Goal: Information Seeking & Learning: Learn about a topic

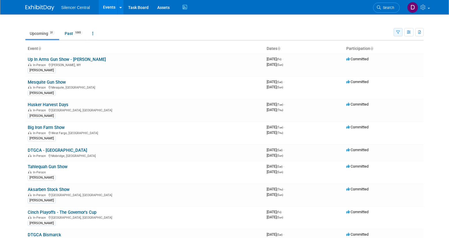
click at [397, 33] on icon "button" at bounding box center [398, 33] width 4 height 4
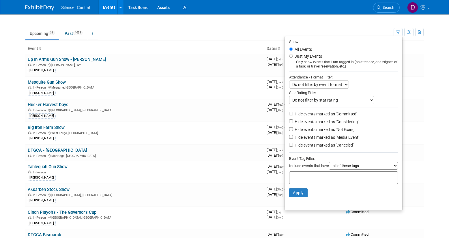
click at [313, 58] on label "Just My Events" at bounding box center [307, 56] width 29 height 6
click at [293, 58] on input "Just My Events" at bounding box center [291, 56] width 4 height 4
radio input "true"
click at [296, 192] on button "Apply" at bounding box center [298, 192] width 18 height 9
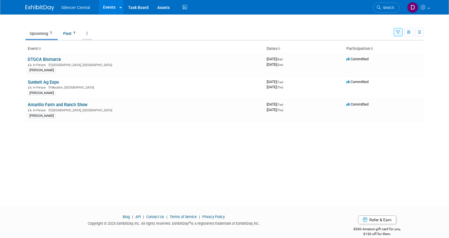
click at [90, 35] on link at bounding box center [87, 33] width 10 height 11
click at [146, 33] on ul "Upcoming 3 Past 4 All Events 7 Past and Upcoming Grouped Annually Events groupe…" at bounding box center [209, 33] width 368 height 13
click at [409, 33] on icon "button" at bounding box center [409, 33] width 4 height 4
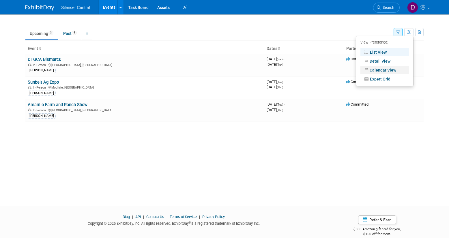
click at [380, 70] on link "Calendar View" at bounding box center [384, 70] width 48 height 8
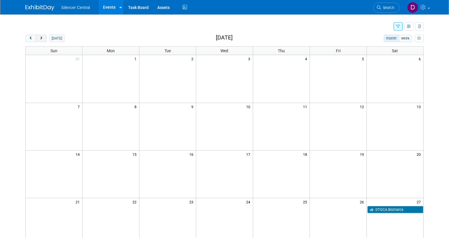
click at [42, 40] on span "next" at bounding box center [41, 39] width 4 height 4
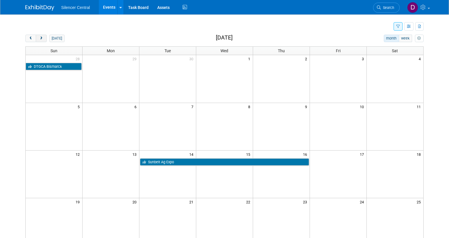
click at [42, 38] on span "next" at bounding box center [41, 39] width 4 height 4
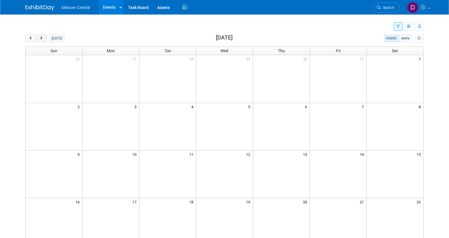
click at [42, 38] on span "next" at bounding box center [41, 39] width 4 height 4
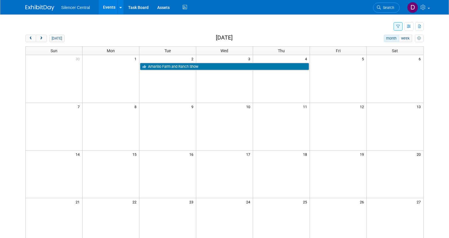
click at [94, 33] on div "New Event Duplicate Event Warning There is another event in your workspace with…" at bounding box center [224, 183] width 407 height 338
click at [158, 67] on link "Amarillo Farm and Ranch Show" at bounding box center [224, 66] width 169 height 7
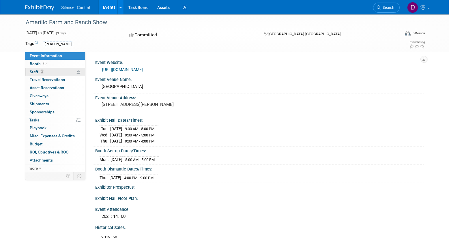
click at [53, 70] on link "3 Staff 3" at bounding box center [55, 72] width 60 height 8
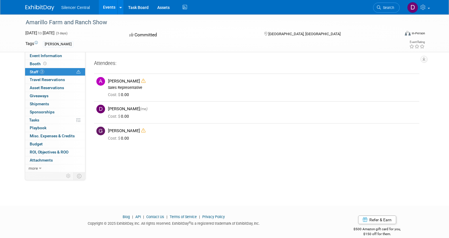
click at [180, 42] on div "Jessica Crawford" at bounding box center [200, 44] width 314 height 6
click at [106, 46] on div "[PERSON_NAME]" at bounding box center [200, 44] width 314 height 6
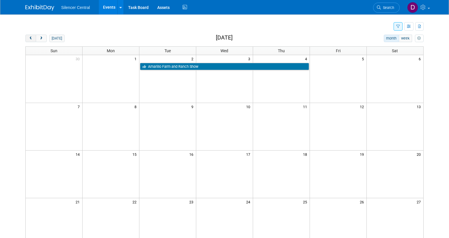
click at [31, 38] on span "prev" at bounding box center [31, 39] width 4 height 4
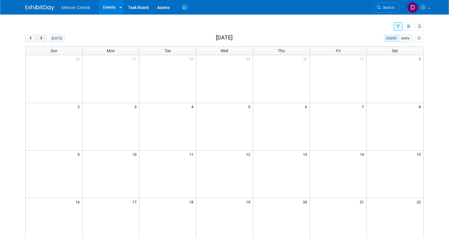
click at [41, 40] on span "next" at bounding box center [41, 39] width 4 height 4
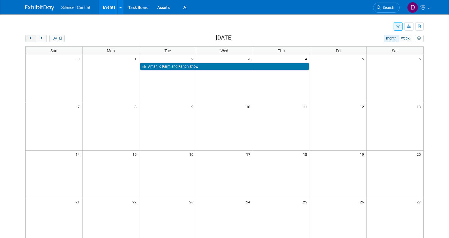
click at [31, 39] on span "prev" at bounding box center [31, 39] width 4 height 4
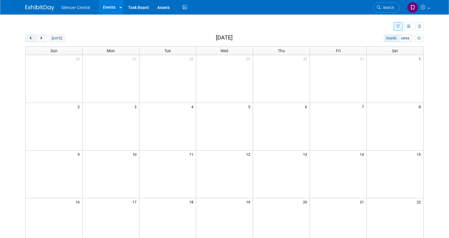
click at [30, 39] on span "prev" at bounding box center [31, 39] width 4 height 4
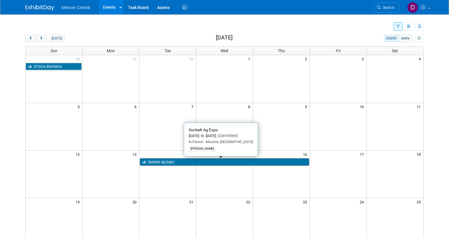
click at [159, 161] on link "Sunbelt Ag Expo" at bounding box center [224, 161] width 169 height 7
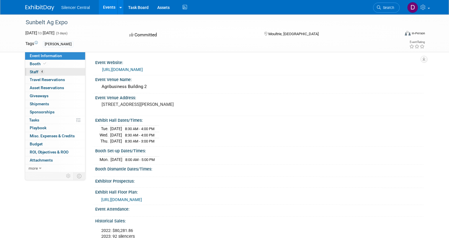
click at [60, 71] on link "4 Staff 4" at bounding box center [55, 72] width 60 height 8
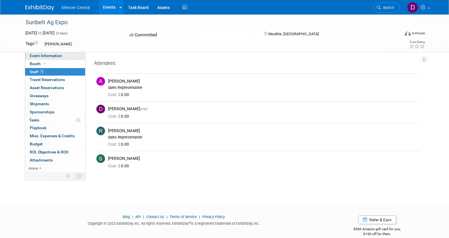
click at [59, 57] on span "Event Information" at bounding box center [46, 55] width 32 height 5
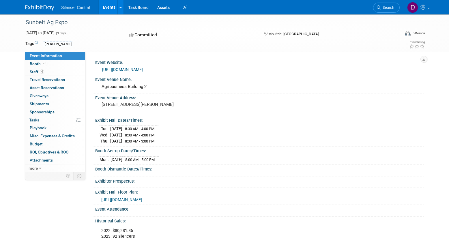
click at [126, 71] on link "https://sunbeltexpo.com/" at bounding box center [122, 69] width 41 height 5
click at [105, 7] on link "Events" at bounding box center [109, 7] width 21 height 14
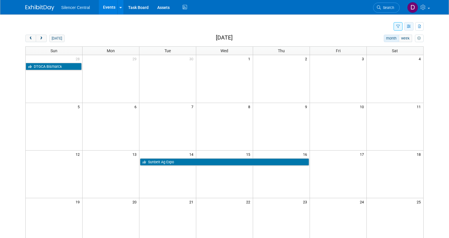
click at [409, 29] on button "button" at bounding box center [408, 26] width 9 height 8
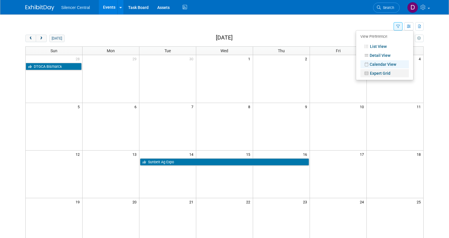
click at [380, 71] on link "Expert Grid" at bounding box center [384, 73] width 48 height 8
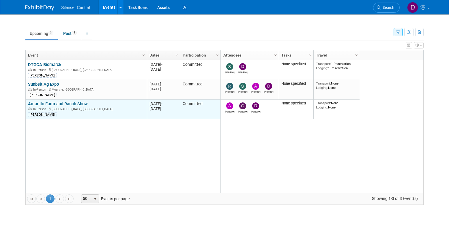
click at [60, 104] on link "Amarillo Farm and Ranch Show" at bounding box center [58, 103] width 60 height 5
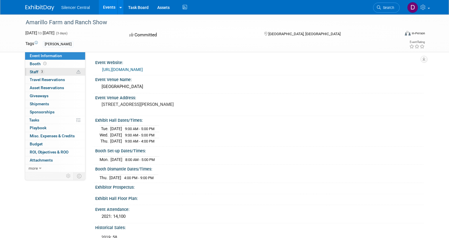
click at [53, 72] on link "3 Staff 3" at bounding box center [55, 72] width 60 height 8
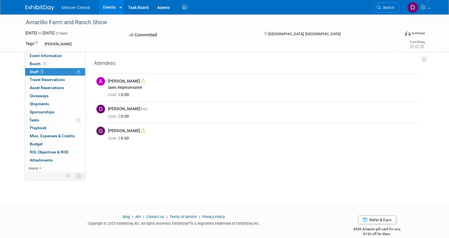
click at [106, 8] on link "Events" at bounding box center [109, 7] width 21 height 14
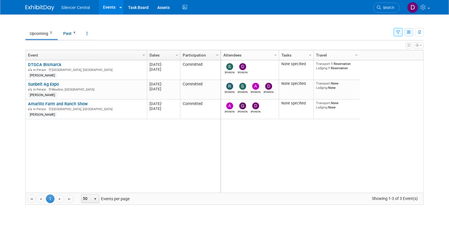
click at [408, 33] on icon "button" at bounding box center [409, 33] width 4 height 4
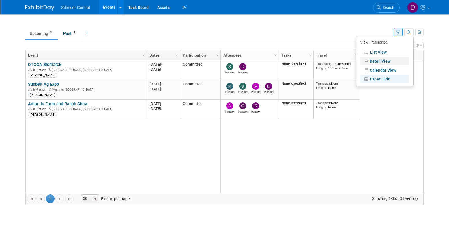
click at [377, 61] on link "Detail View" at bounding box center [384, 61] width 48 height 8
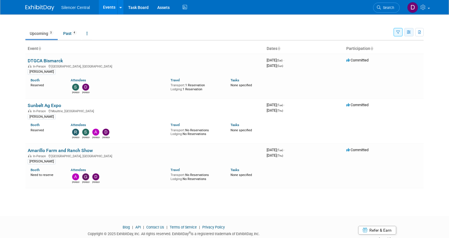
click at [409, 33] on icon "button" at bounding box center [409, 33] width 4 height 4
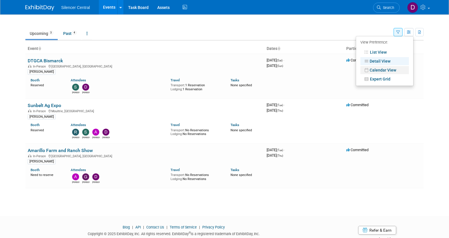
click at [377, 71] on link "Calendar View" at bounding box center [384, 70] width 48 height 8
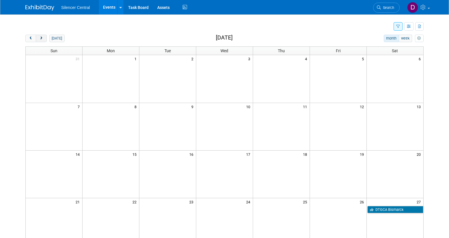
click at [42, 38] on span "next" at bounding box center [41, 39] width 4 height 4
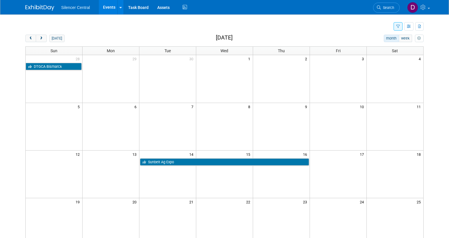
click at [42, 38] on span "next" at bounding box center [41, 39] width 4 height 4
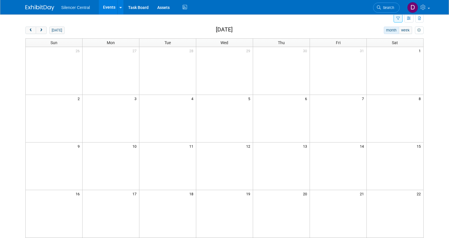
scroll to position [7, 0]
click at [31, 34] on button "prev" at bounding box center [30, 30] width 11 height 7
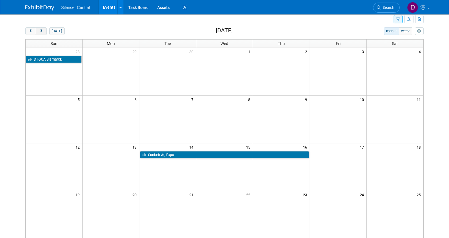
click at [40, 31] on span "next" at bounding box center [41, 31] width 4 height 4
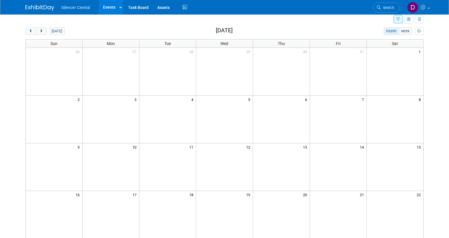
click at [108, 7] on link "Events" at bounding box center [109, 7] width 21 height 14
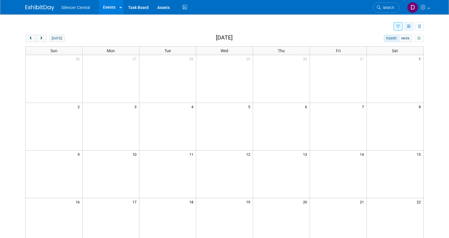
click at [408, 26] on icon "button" at bounding box center [409, 27] width 4 height 4
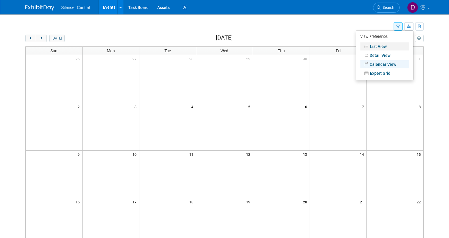
click at [372, 47] on link "List View" at bounding box center [384, 46] width 48 height 8
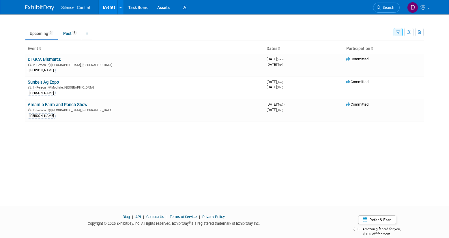
click at [398, 33] on icon "button" at bounding box center [398, 33] width 4 height 4
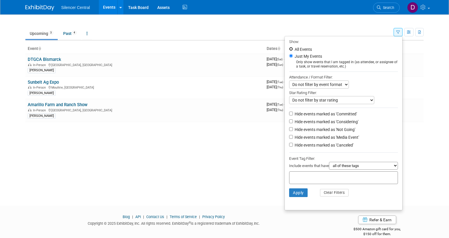
click at [289, 51] on input "All Events" at bounding box center [291, 49] width 4 height 4
radio input "true"
click at [293, 193] on button "Apply" at bounding box center [298, 192] width 18 height 9
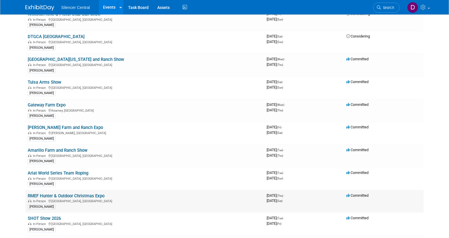
scroll to position [356, 0]
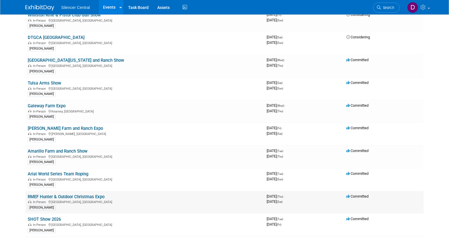
click at [82, 198] on link "RMEF Hunter & Outdoor Christmas Expo" at bounding box center [66, 196] width 77 height 5
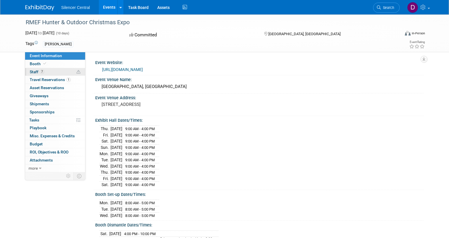
click at [54, 74] on link "7 Staff 7" at bounding box center [55, 72] width 60 height 8
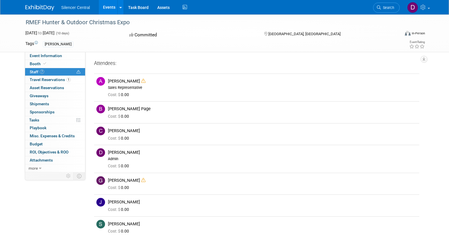
click at [194, 42] on div "[PERSON_NAME]" at bounding box center [200, 44] width 314 height 6
click at [32, 80] on span "Travel Reservations 1" at bounding box center [50, 79] width 41 height 5
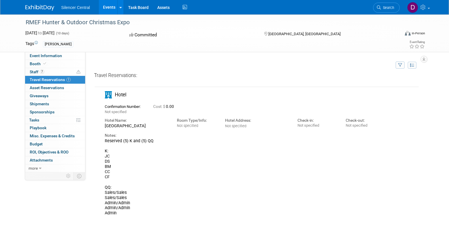
click at [104, 44] on div "[PERSON_NAME]" at bounding box center [200, 44] width 314 height 6
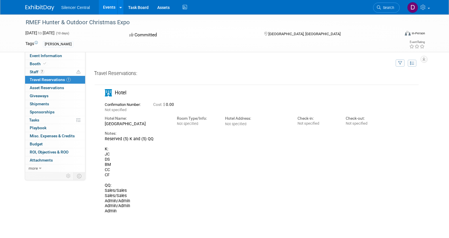
scroll to position [3, 0]
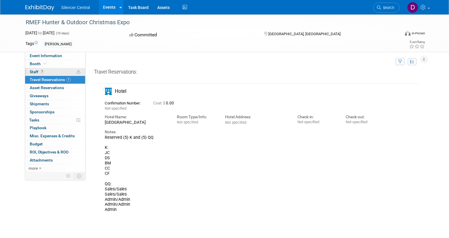
click at [49, 73] on link "7 Staff 7" at bounding box center [55, 72] width 60 height 8
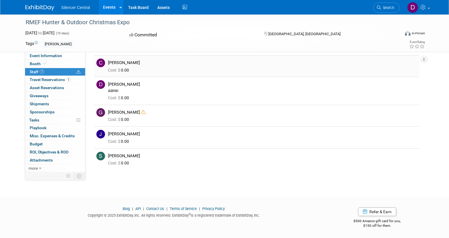
scroll to position [0, 0]
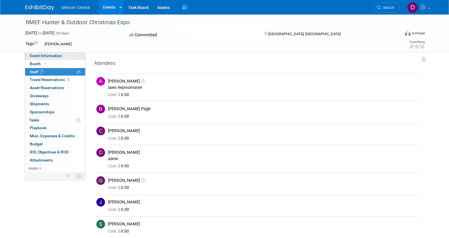
click at [32, 57] on span "Event Information" at bounding box center [46, 55] width 32 height 5
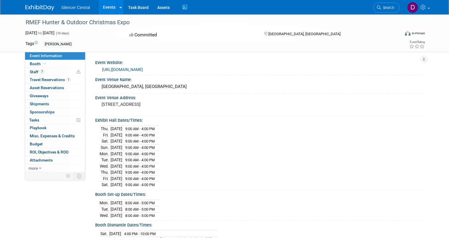
click at [119, 70] on link "https://www.rmef.org/events/hunter-outdoor-christmas/" at bounding box center [122, 69] width 41 height 5
click at [108, 7] on link "Events" at bounding box center [109, 7] width 21 height 14
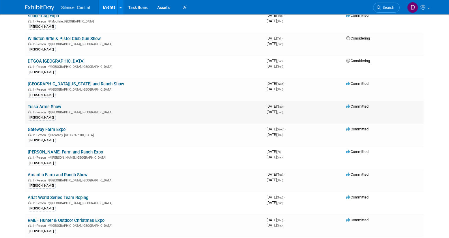
scroll to position [333, 0]
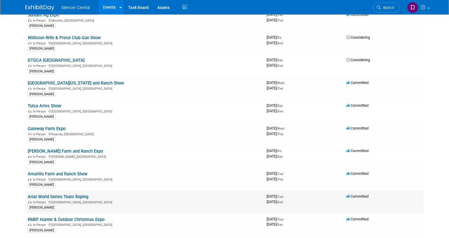
click at [80, 197] on link "Ariat World Series Team Roping" at bounding box center [58, 196] width 61 height 5
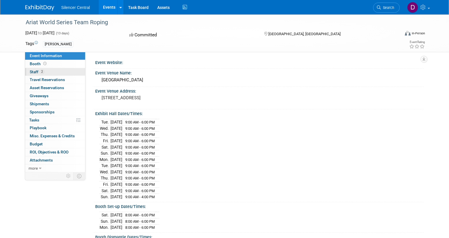
click at [51, 73] on link "2 Staff 2" at bounding box center [55, 72] width 60 height 8
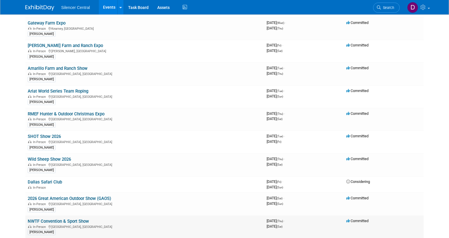
scroll to position [439, 0]
click at [74, 198] on link "2026 Great American Outdoor Show (GAOS)" at bounding box center [69, 197] width 83 height 5
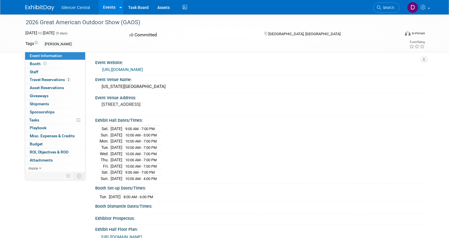
click at [143, 70] on link "[URL][DOMAIN_NAME]" at bounding box center [122, 69] width 41 height 5
click at [108, 7] on link "Events" at bounding box center [109, 7] width 21 height 14
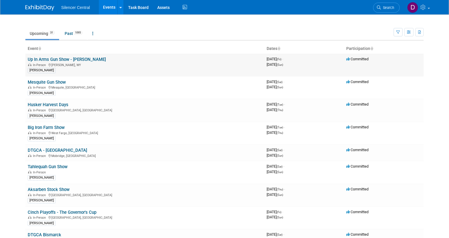
click at [71, 59] on link "Up In Arms Gun Show - [PERSON_NAME]" at bounding box center [67, 59] width 78 height 5
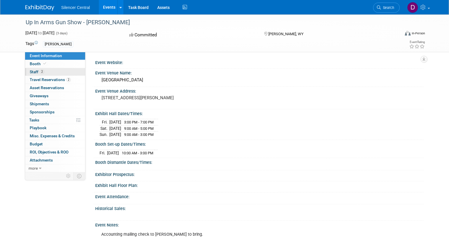
click at [68, 72] on link "2 Staff 2" at bounding box center [55, 72] width 60 height 8
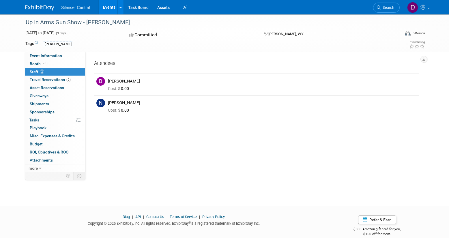
click at [111, 6] on link "Events" at bounding box center [109, 7] width 21 height 14
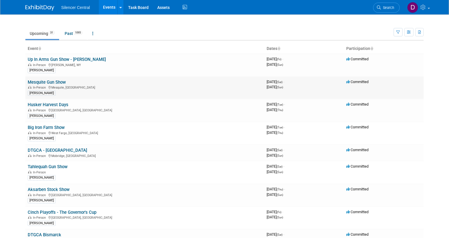
click at [37, 84] on link "Mesquite Gun Show" at bounding box center [47, 82] width 38 height 5
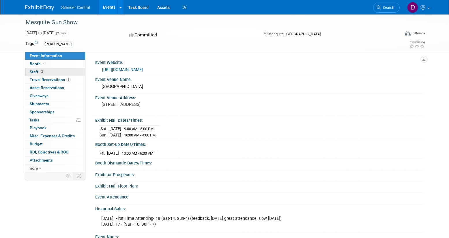
click at [45, 72] on link "2 Staff 2" at bounding box center [55, 72] width 60 height 8
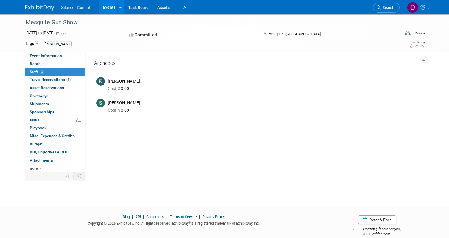
click at [109, 7] on link "Events" at bounding box center [109, 7] width 21 height 14
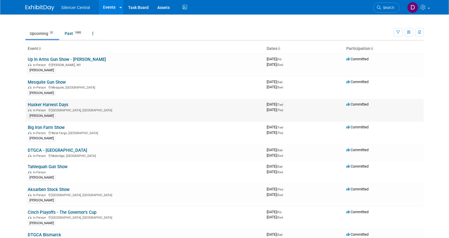
click at [44, 105] on link "Husker Harvest Days" at bounding box center [48, 104] width 41 height 5
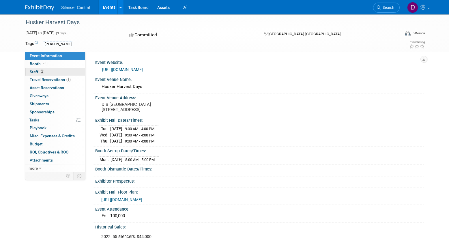
click at [37, 72] on span "Staff 2" at bounding box center [37, 71] width 14 height 5
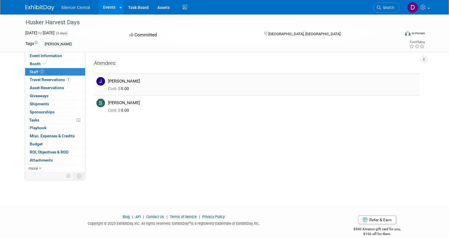
click at [99, 81] on img at bounding box center [100, 81] width 9 height 9
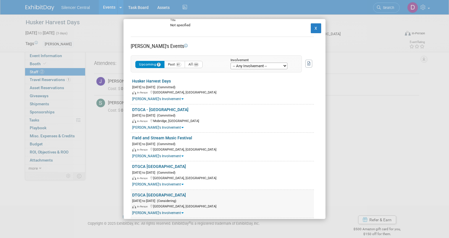
scroll to position [62, 0]
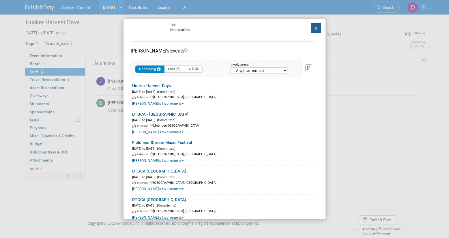
click at [315, 28] on button "X" at bounding box center [316, 28] width 10 height 10
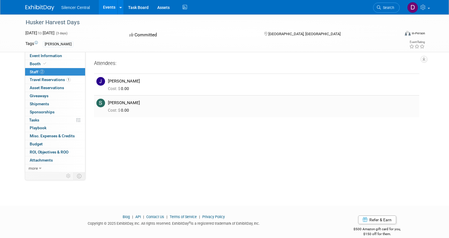
click at [101, 102] on img at bounding box center [100, 103] width 9 height 9
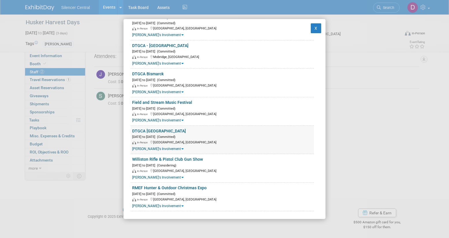
scroll to position [8, 0]
click at [317, 30] on button "X" at bounding box center [316, 28] width 10 height 10
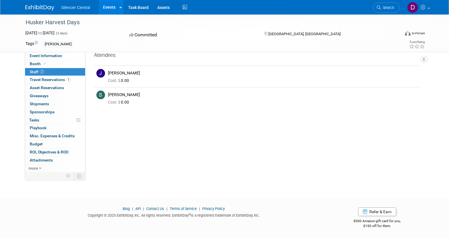
click at [110, 6] on link "Events" at bounding box center [109, 7] width 21 height 14
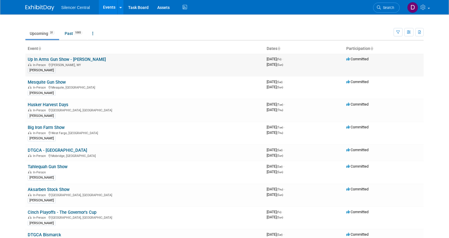
click at [69, 61] on link "Up In Arms Gun Show - [PERSON_NAME]" at bounding box center [67, 59] width 78 height 5
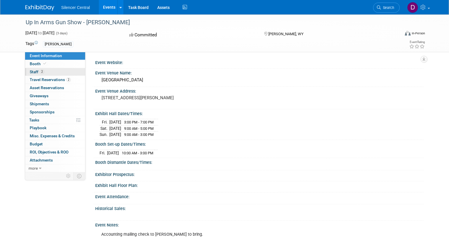
click at [49, 72] on link "2 Staff 2" at bounding box center [55, 72] width 60 height 8
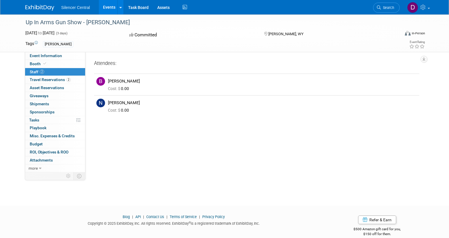
click at [48, 74] on link "2 Staff 2" at bounding box center [55, 72] width 60 height 8
click at [112, 10] on link "Events" at bounding box center [109, 7] width 21 height 14
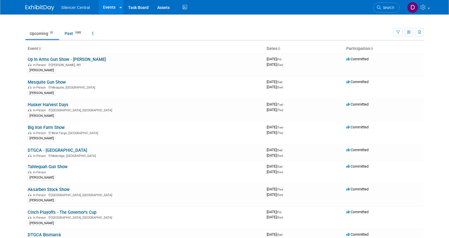
click at [55, 83] on link "Mesquite Gun Show" at bounding box center [47, 82] width 38 height 5
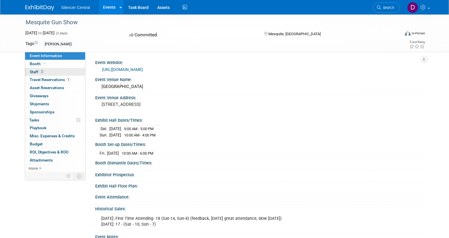
click at [57, 71] on link "2 Staff 2" at bounding box center [55, 72] width 60 height 8
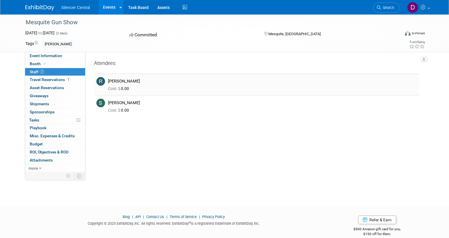
click at [100, 80] on img at bounding box center [100, 81] width 9 height 9
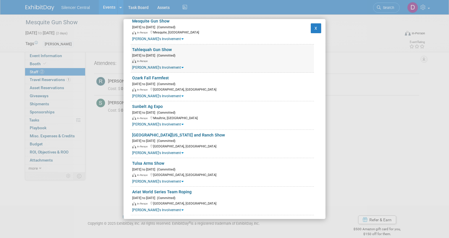
scroll to position [130, 0]
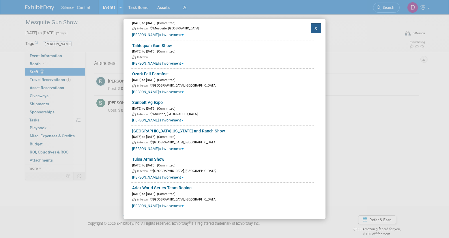
click at [317, 28] on button "X" at bounding box center [316, 28] width 10 height 10
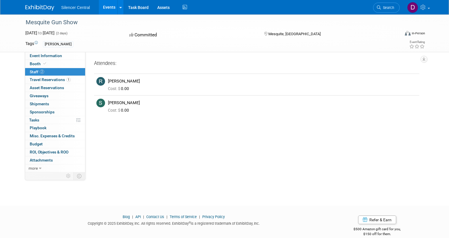
click at [106, 8] on link "Events" at bounding box center [109, 7] width 21 height 14
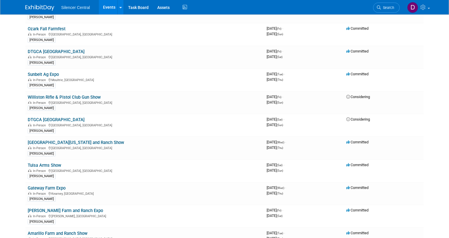
scroll to position [287, 0]
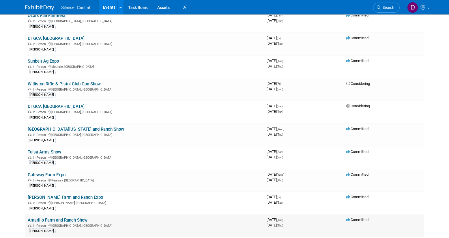
click at [78, 221] on link "Amarillo Farm and Ranch Show" at bounding box center [58, 219] width 60 height 5
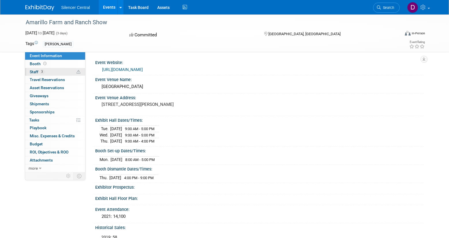
click at [61, 74] on link "3 Staff 3" at bounding box center [55, 72] width 60 height 8
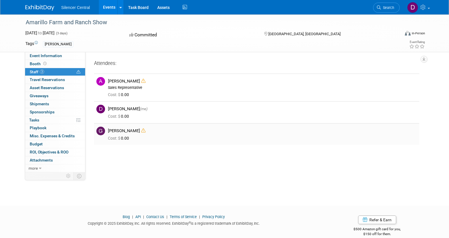
click at [100, 132] on img at bounding box center [100, 131] width 9 height 9
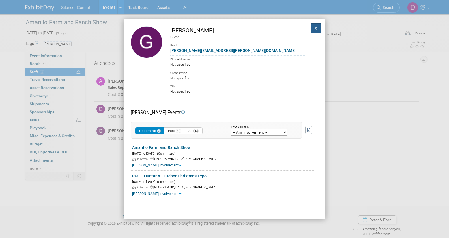
click at [315, 29] on button "X" at bounding box center [316, 28] width 10 height 10
